Goal: Browse casually: Explore the website without a specific task or goal

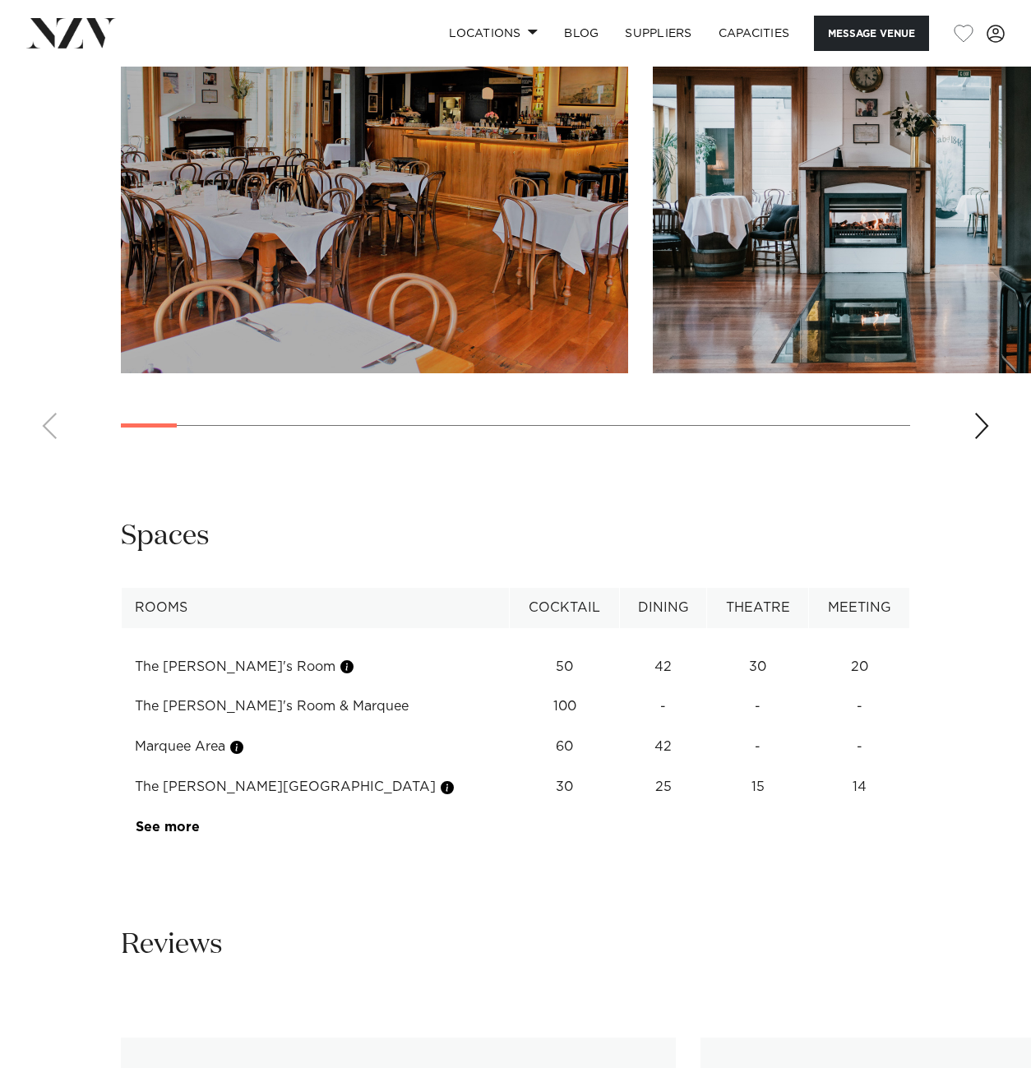
scroll to position [1398, 0]
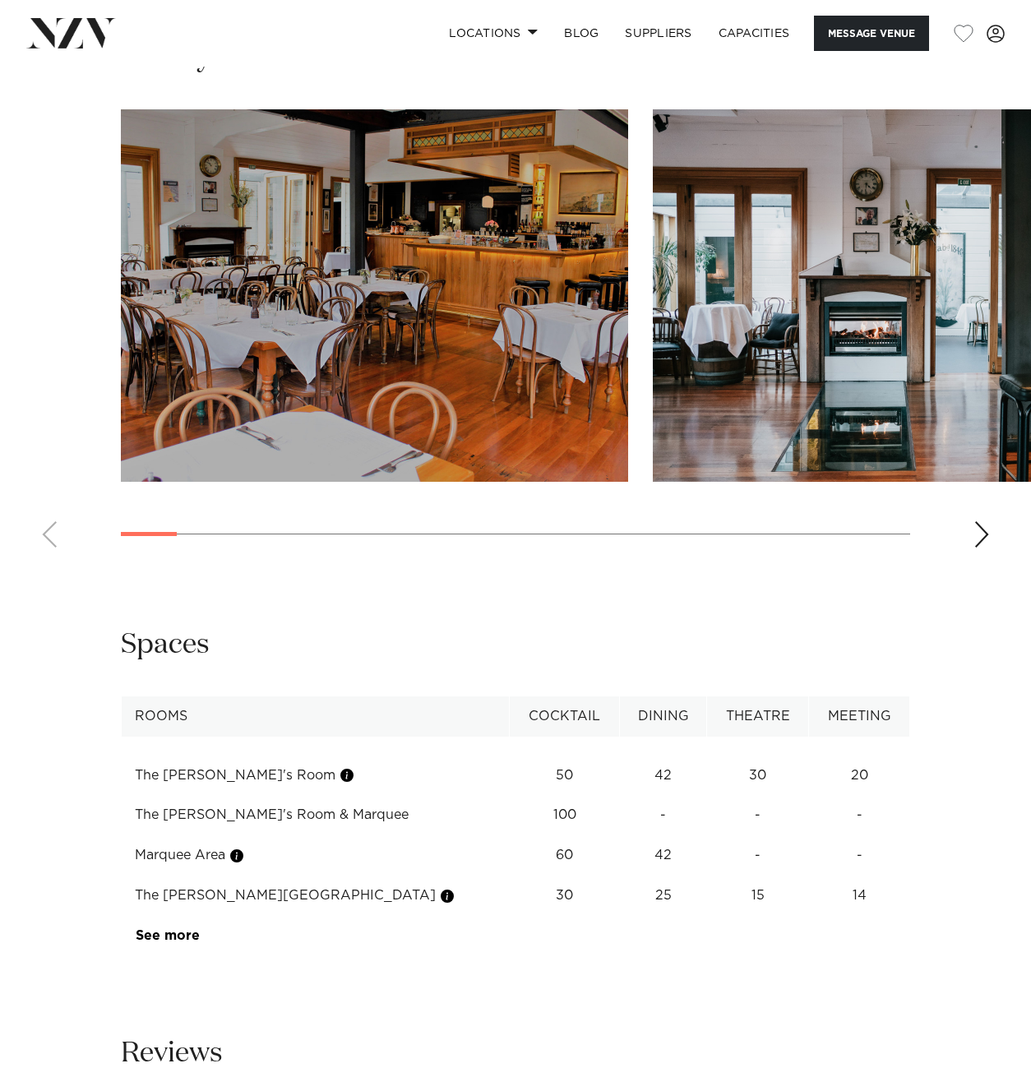
click at [49, 526] on swiper-container at bounding box center [515, 334] width 1031 height 451
click at [993, 516] on swiper-container at bounding box center [515, 334] width 1031 height 451
click at [978, 534] on div "Next slide" at bounding box center [981, 534] width 16 height 26
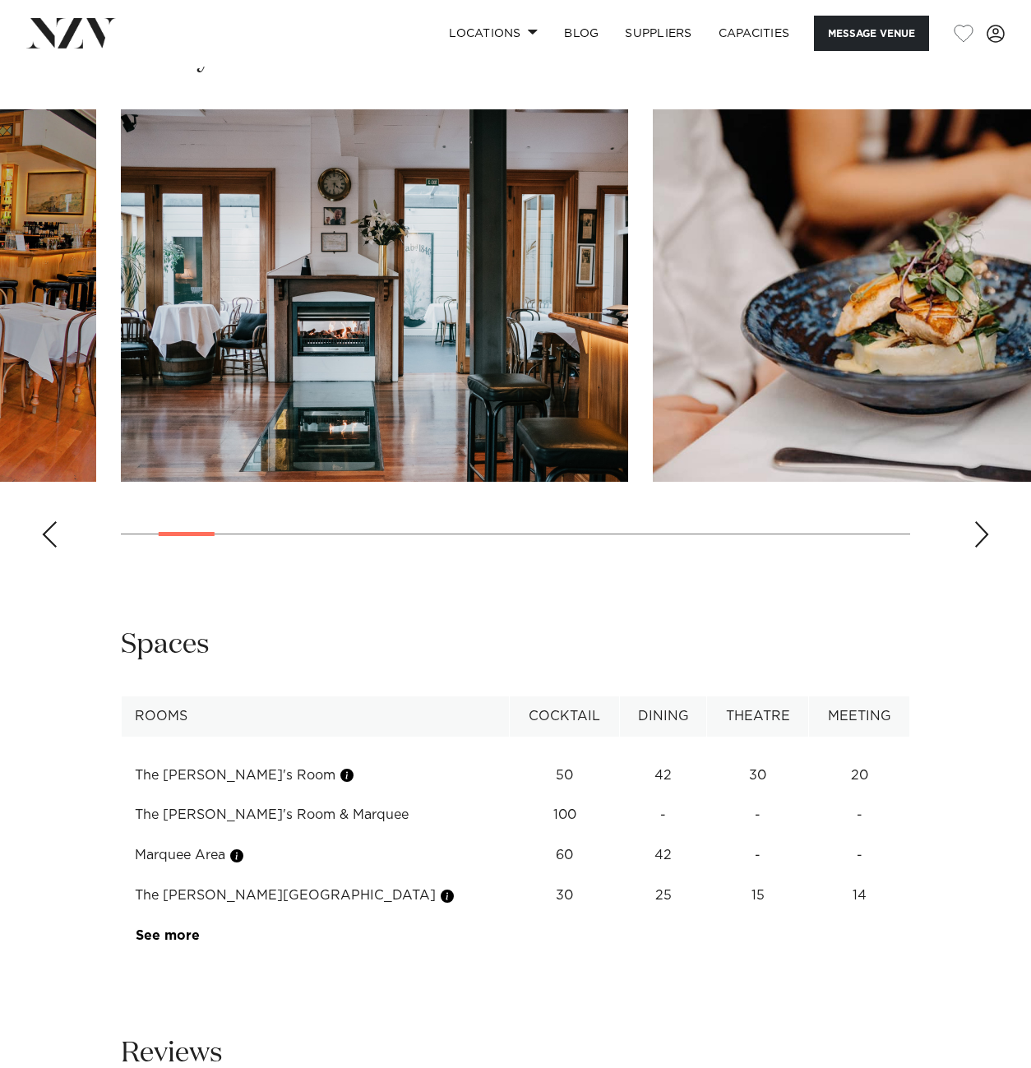
click at [977, 534] on div "Next slide" at bounding box center [981, 534] width 16 height 26
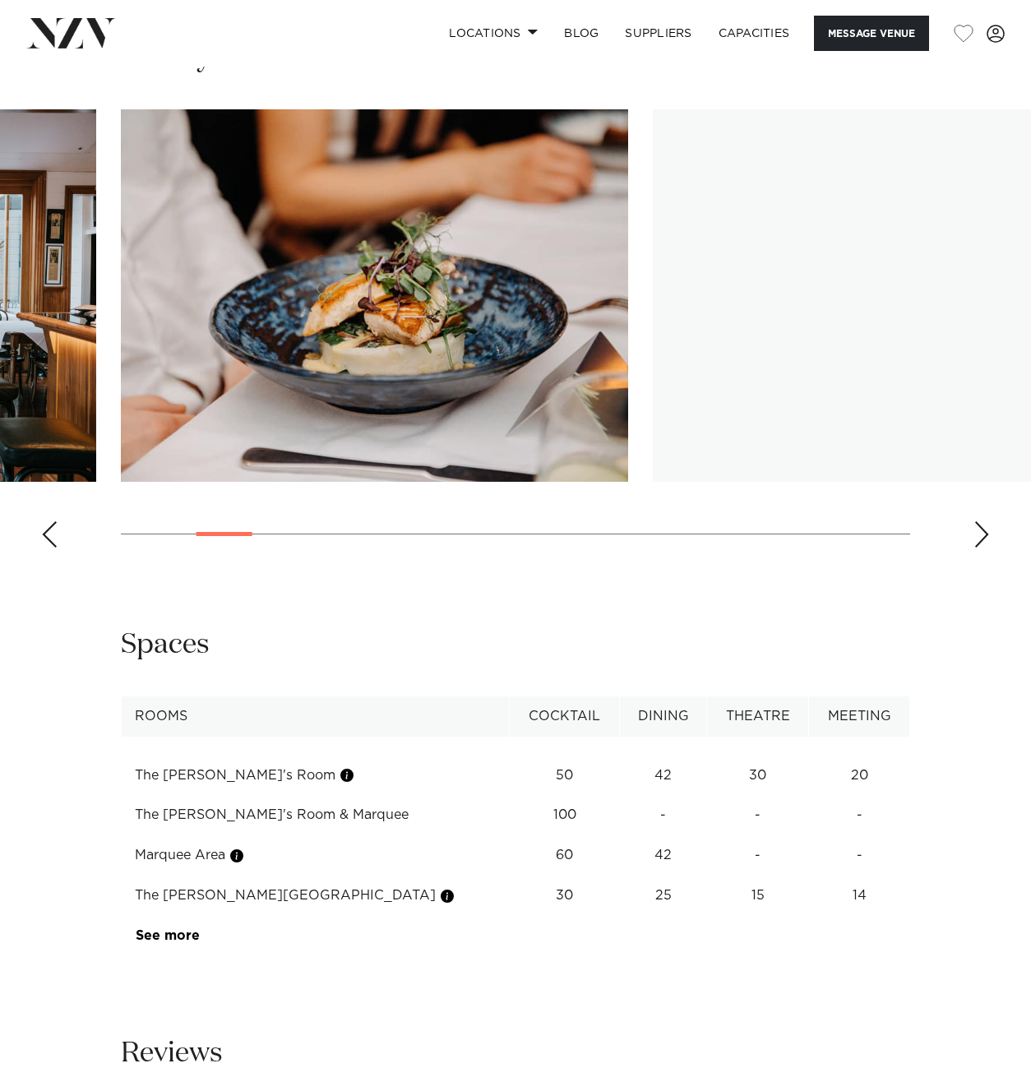
click at [977, 534] on div "Next slide" at bounding box center [981, 534] width 16 height 26
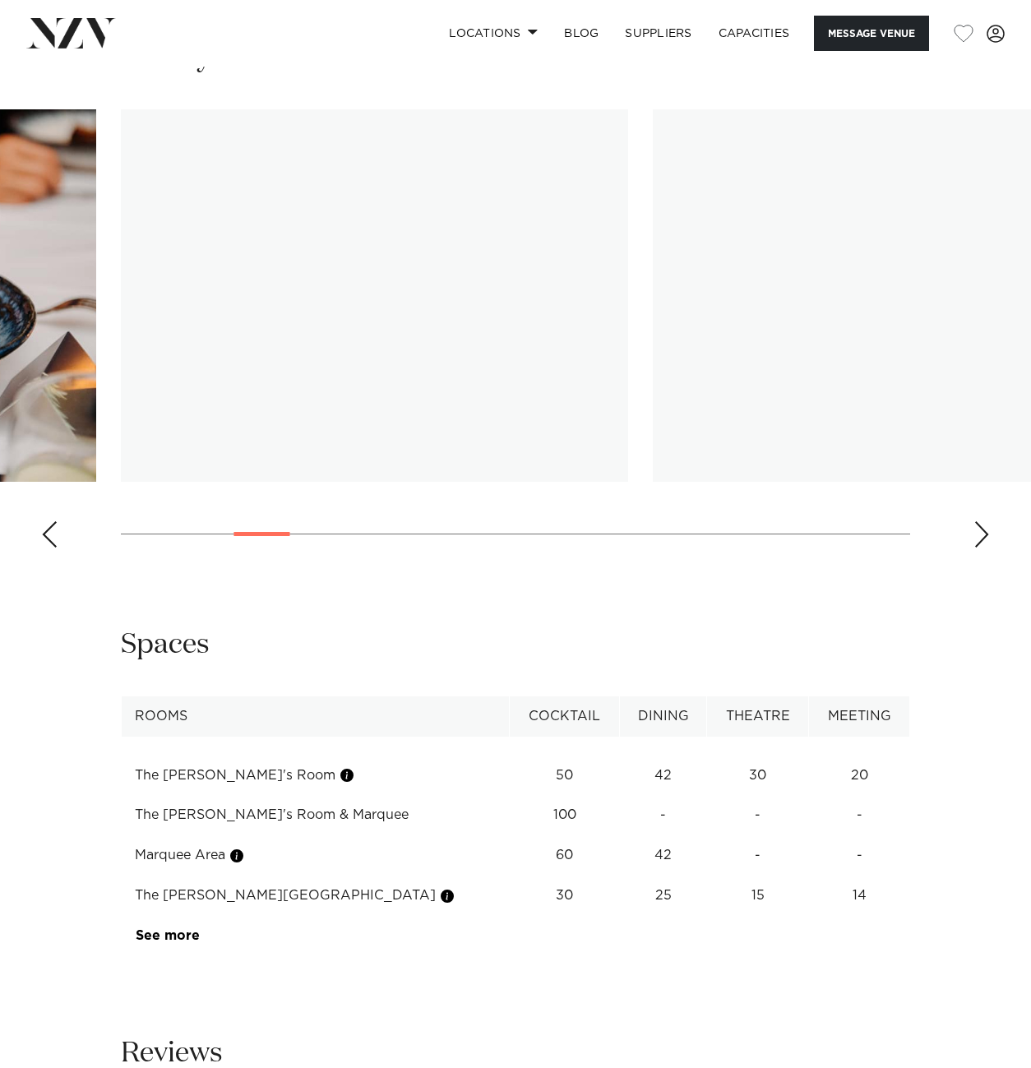
click at [977, 534] on div "Next slide" at bounding box center [981, 534] width 16 height 26
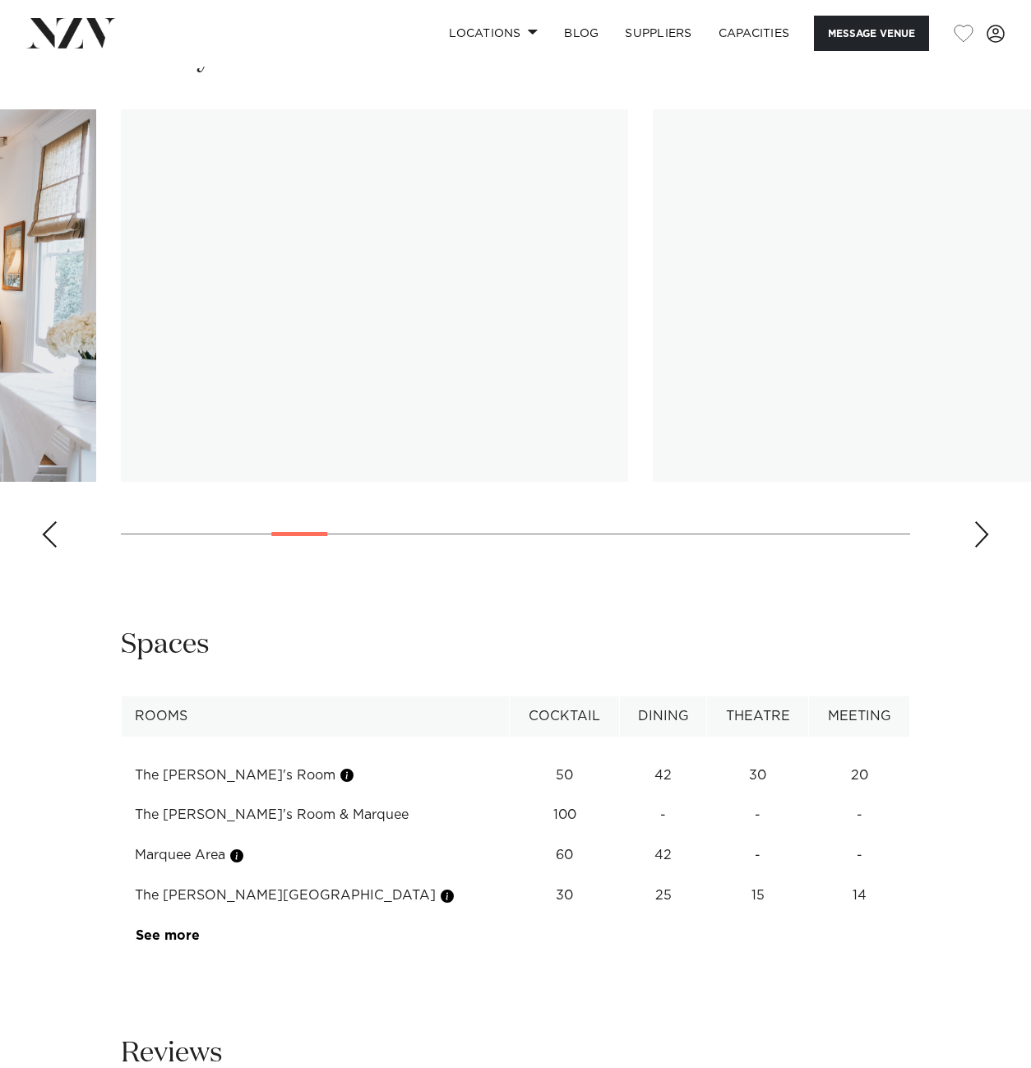
click at [977, 534] on div "Next slide" at bounding box center [981, 534] width 16 height 26
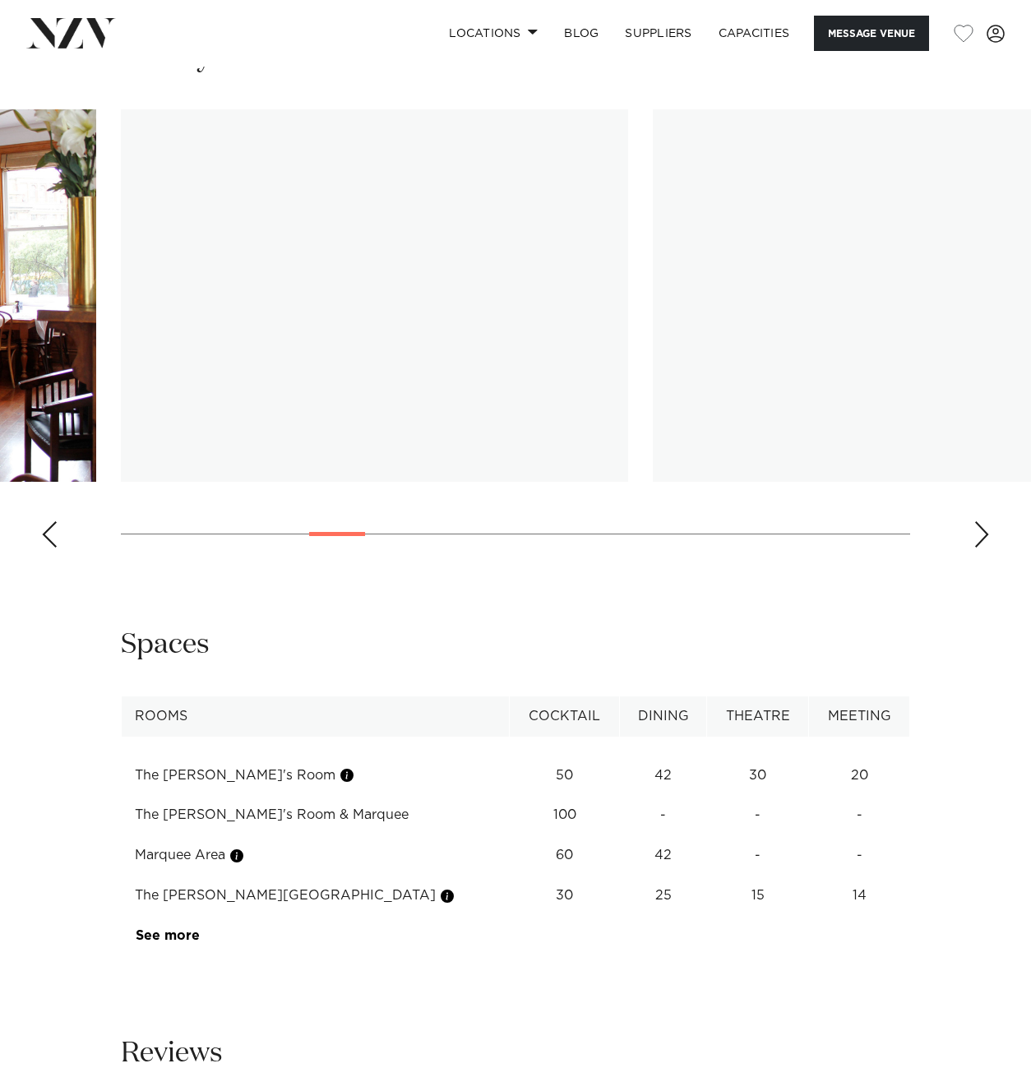
click at [977, 534] on div "Next slide" at bounding box center [981, 534] width 16 height 26
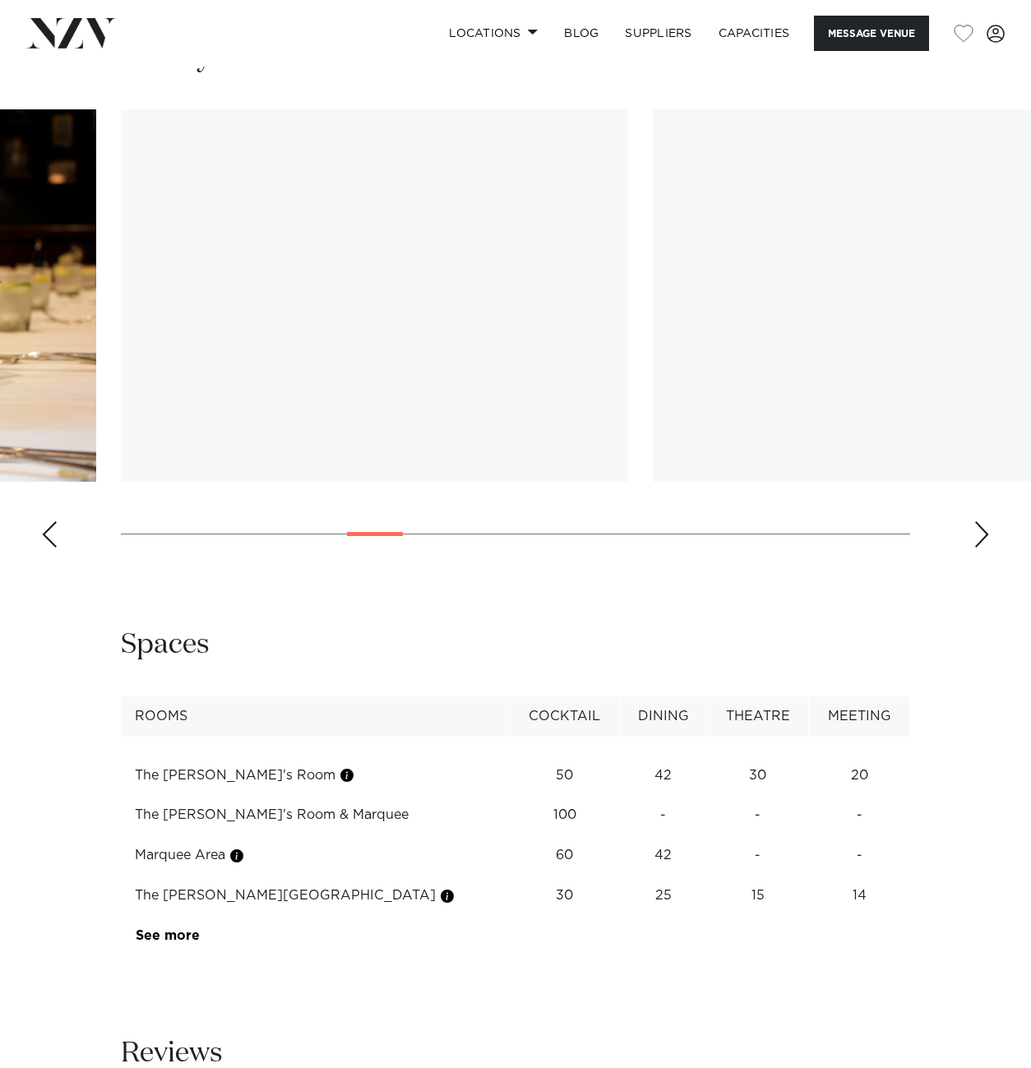
click at [977, 534] on div "Next slide" at bounding box center [981, 534] width 16 height 26
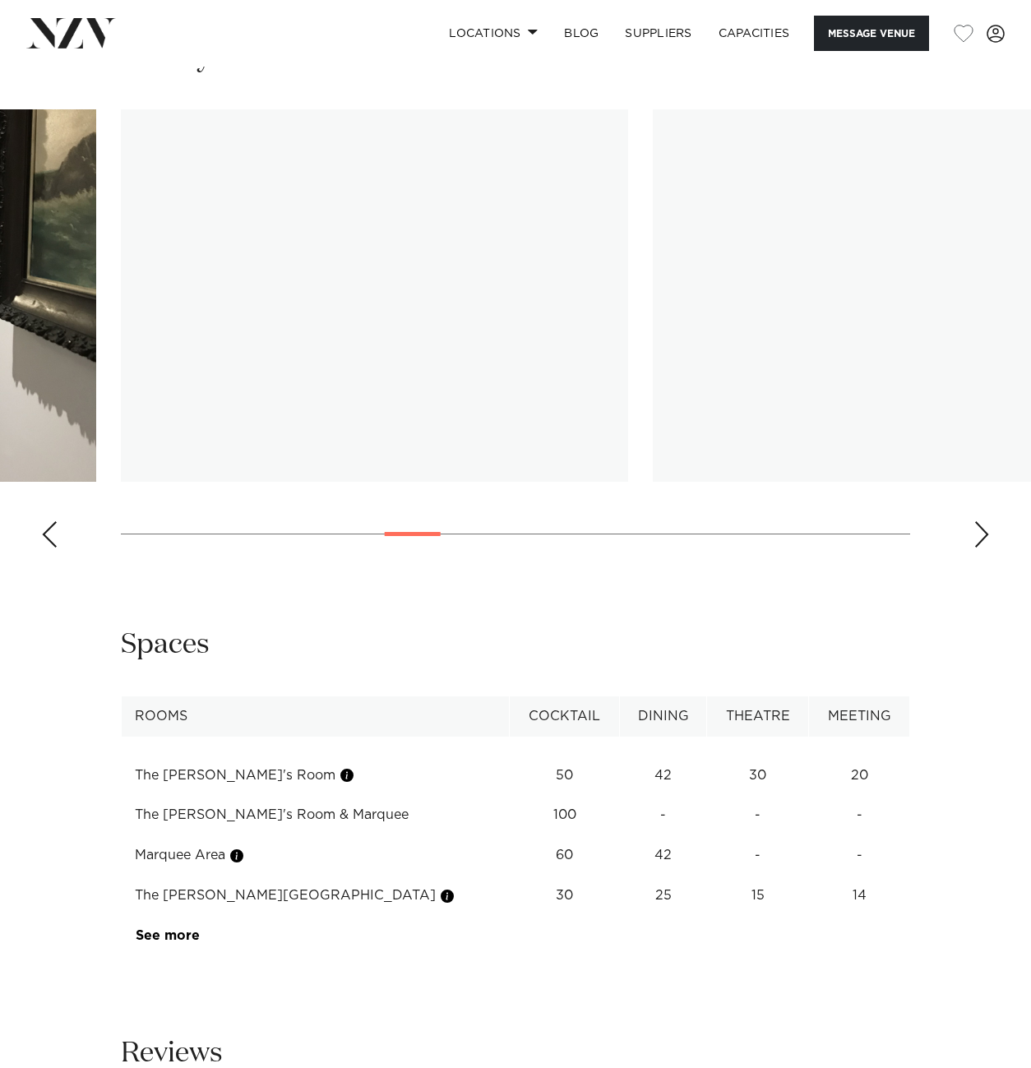
click at [977, 534] on div "Next slide" at bounding box center [981, 534] width 16 height 26
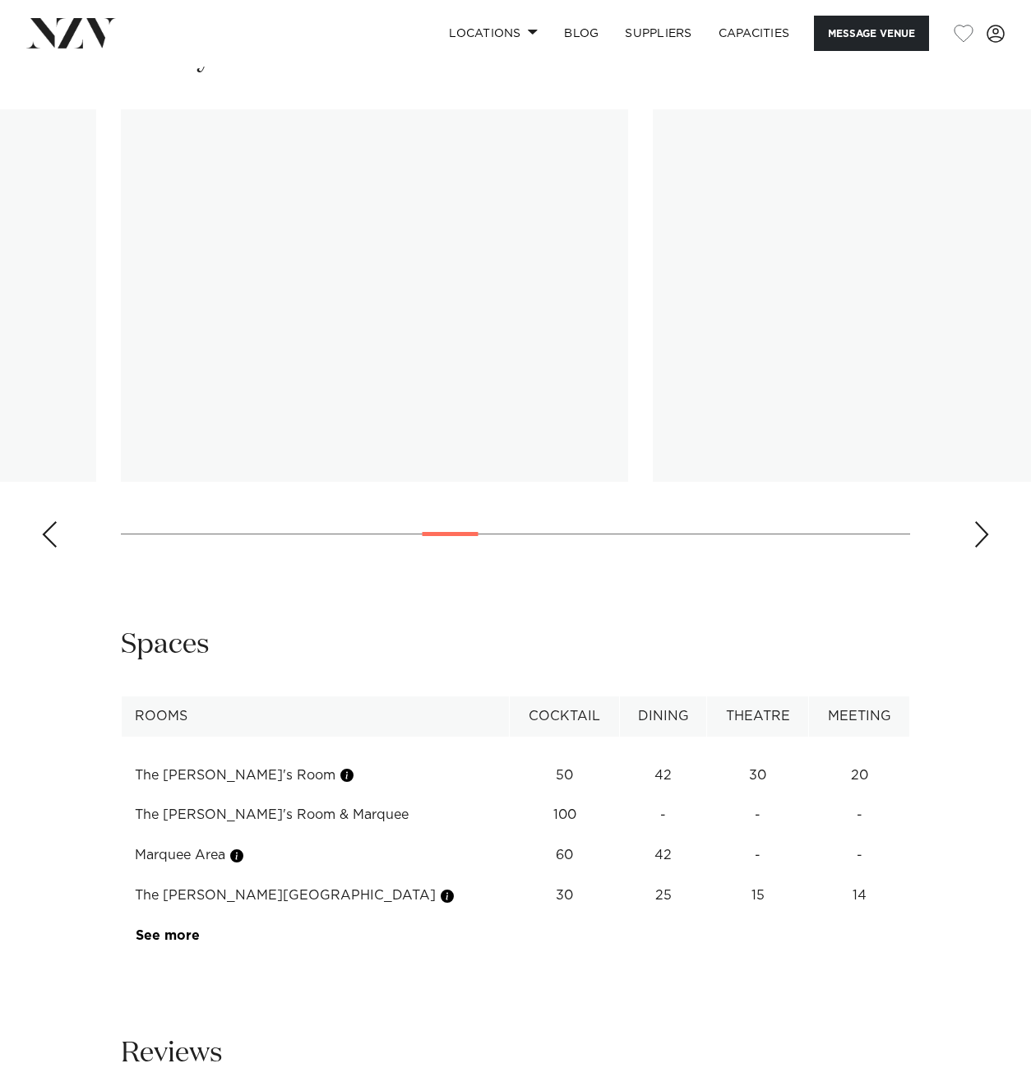
click at [977, 534] on div "Next slide" at bounding box center [981, 534] width 16 height 26
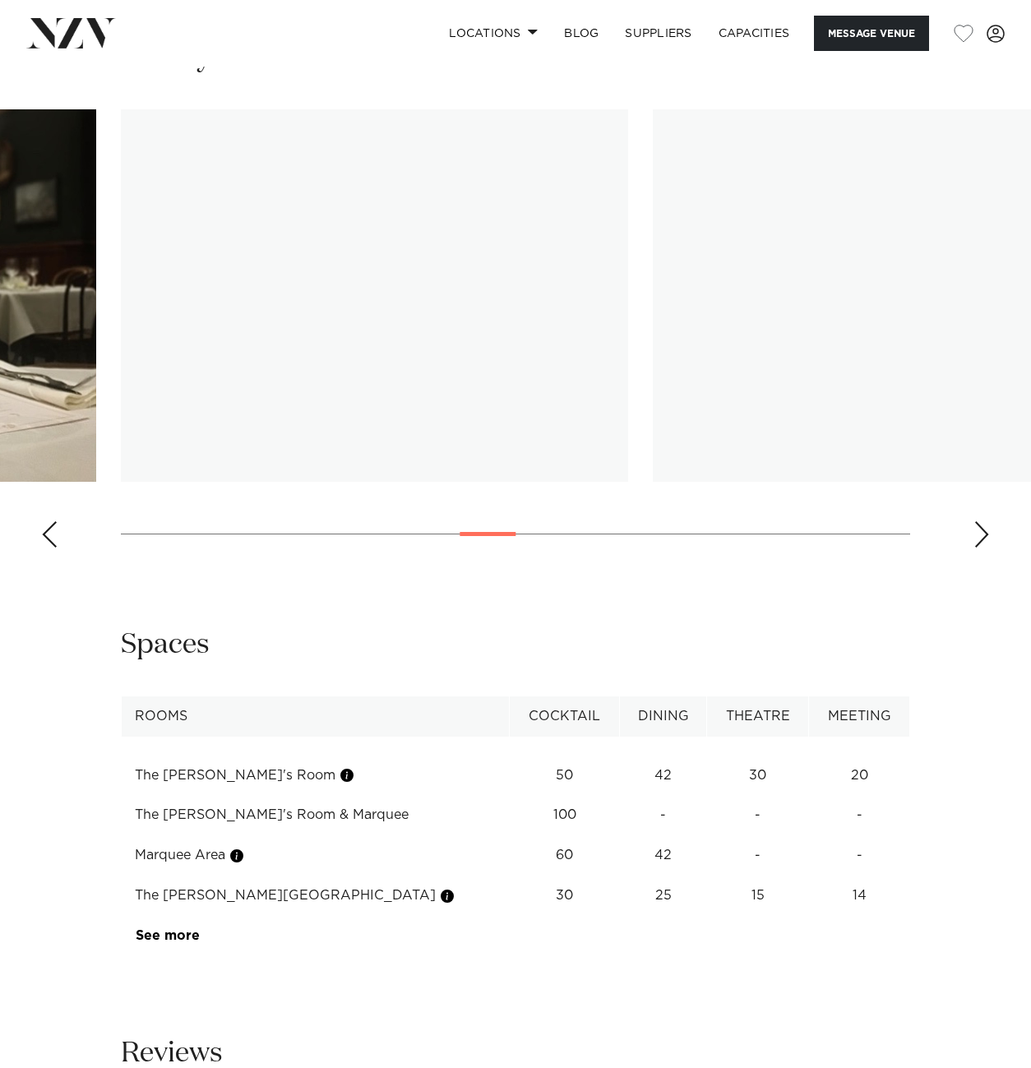
click at [977, 534] on div "Next slide" at bounding box center [981, 534] width 16 height 26
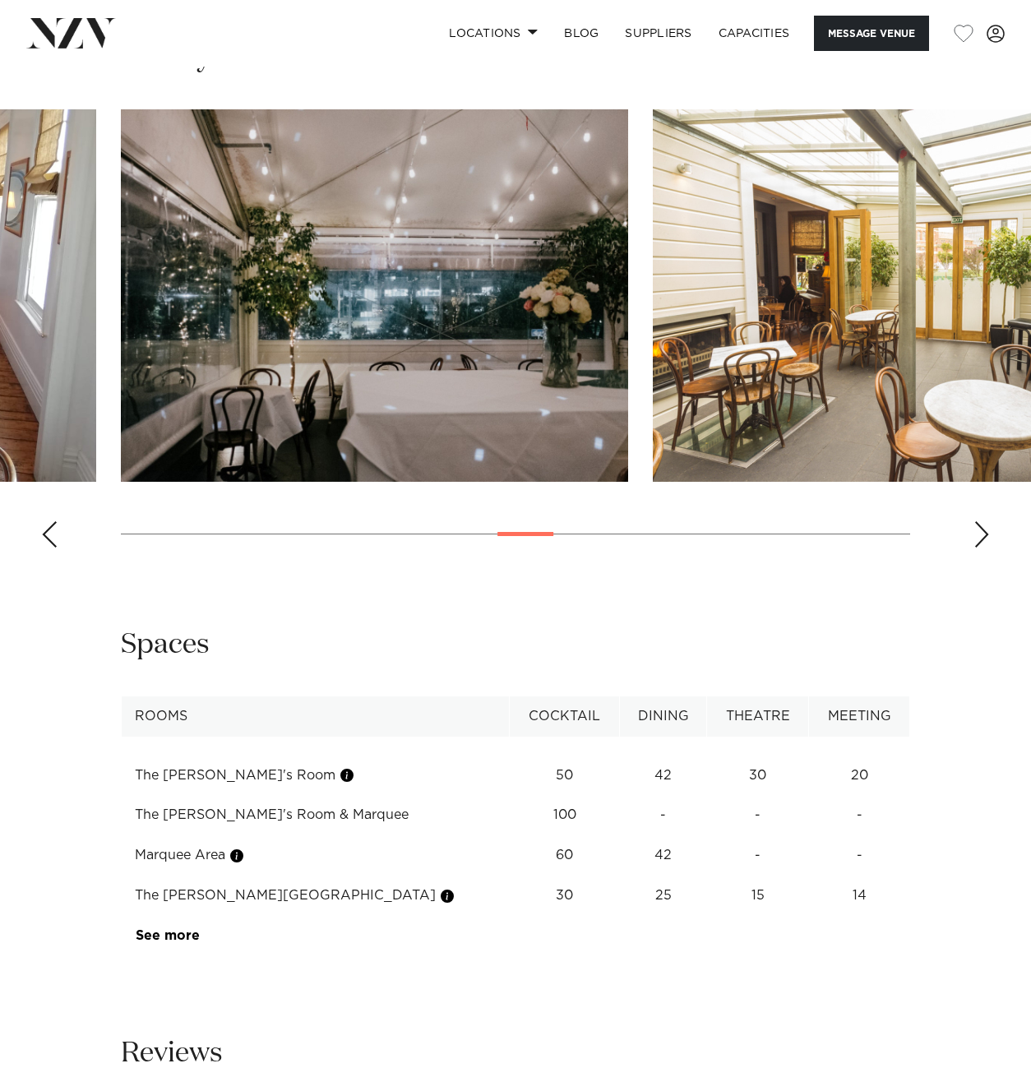
click at [51, 524] on div "Previous slide" at bounding box center [49, 534] width 16 height 26
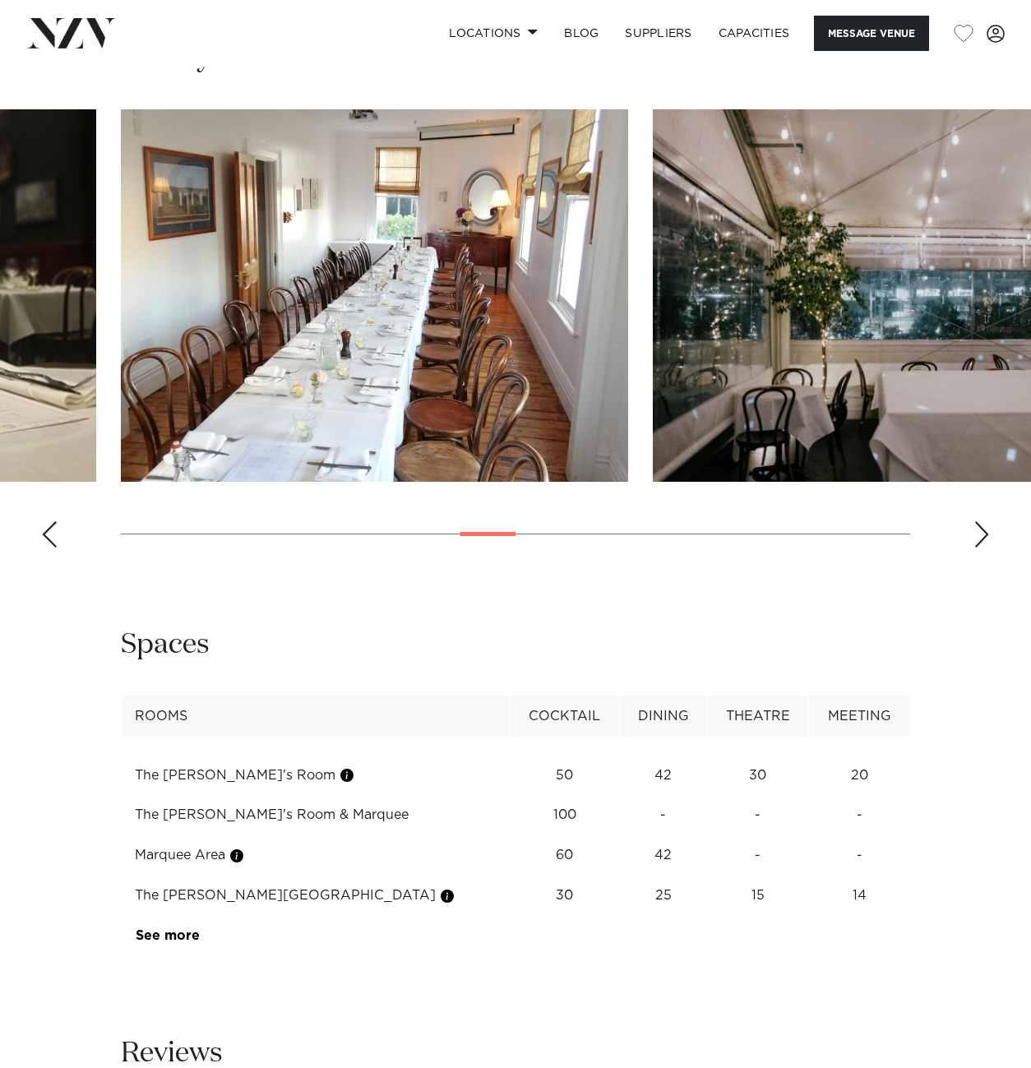
click at [51, 524] on div "Previous slide" at bounding box center [49, 534] width 16 height 26
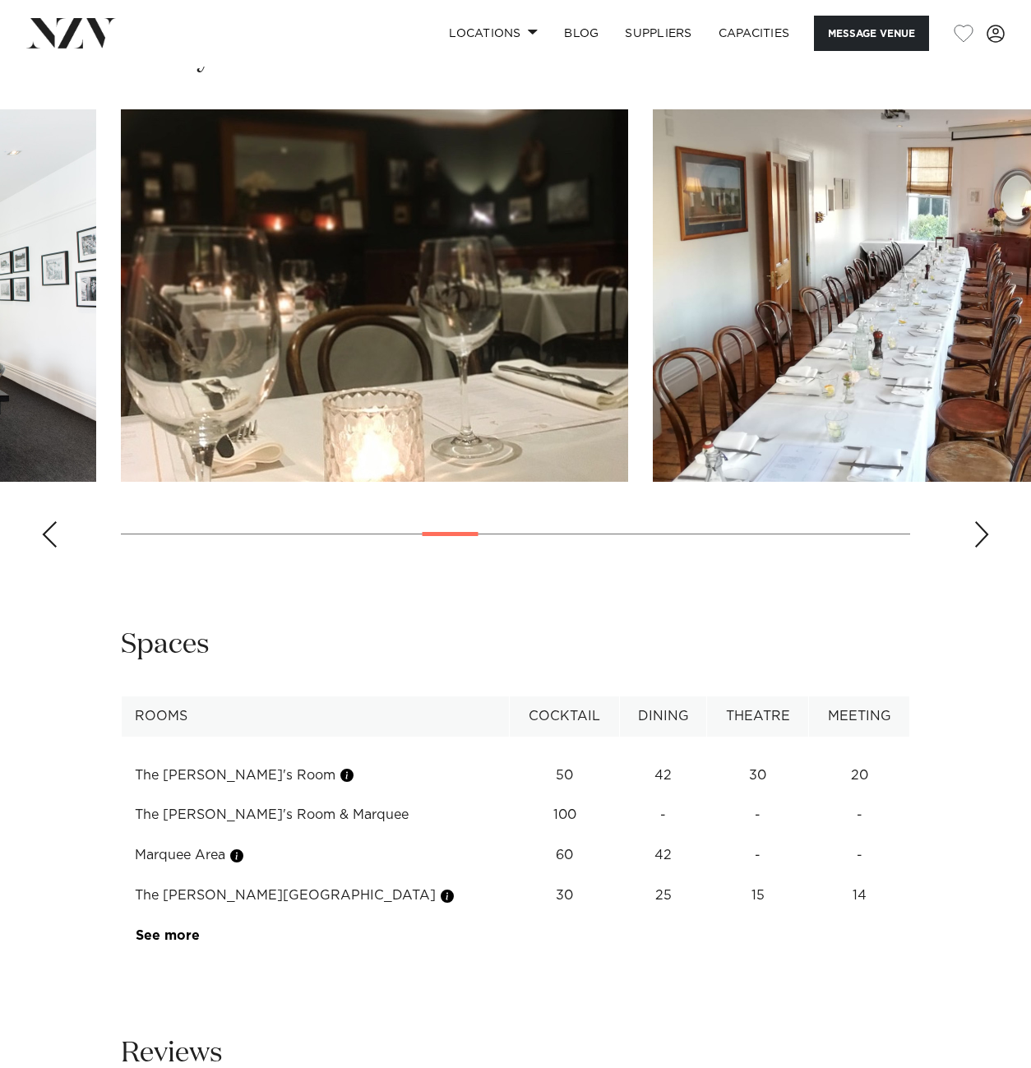
click at [986, 524] on div "Next slide" at bounding box center [981, 534] width 16 height 26
